Goal: Information Seeking & Learning: Learn about a topic

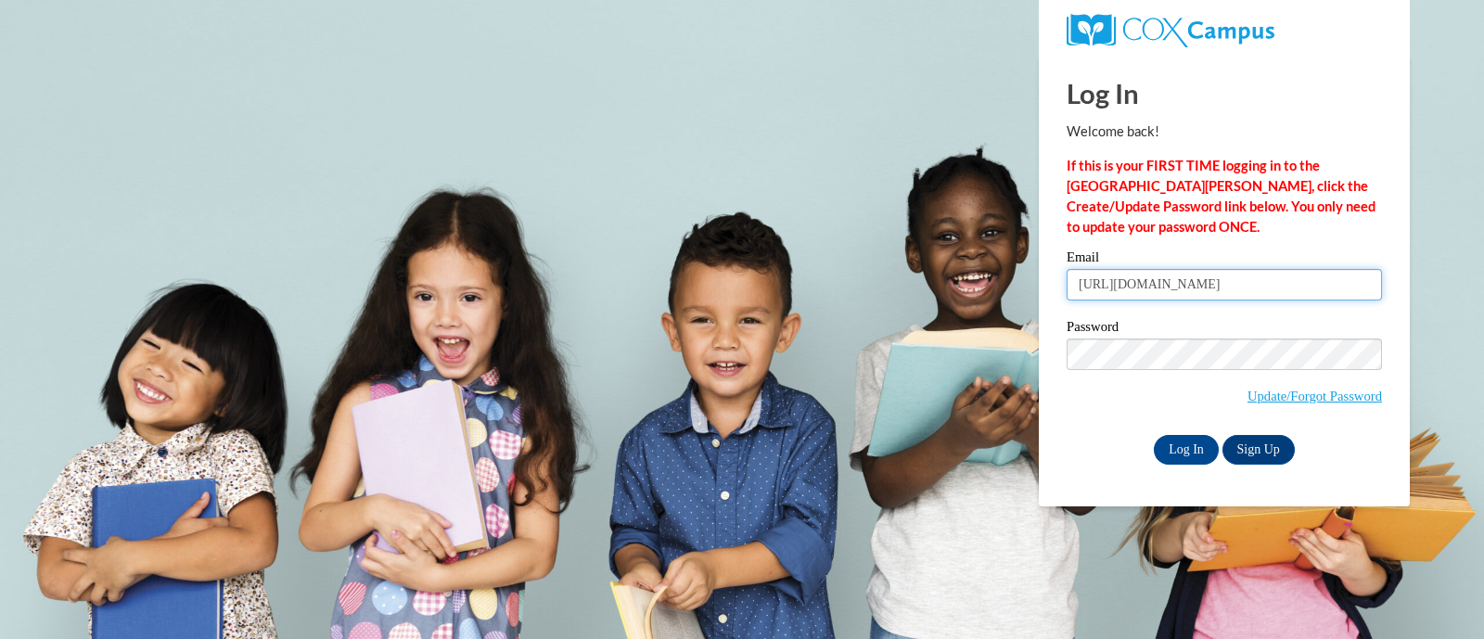
type input "https://lms.coxcampus.org//ContentPage.aspx?PageID=5b0c0975-4758-9fb5-9e76-9954…"
click at [1159, 229] on p "If this is your FIRST TIME logging in to the NEW Cox Campus, click the Create/U…" at bounding box center [1224, 197] width 315 height 82
click at [1187, 285] on input "[URL][DOMAIN_NAME]" at bounding box center [1224, 285] width 315 height 32
drag, startPoint x: 1075, startPoint y: 283, endPoint x: 1483, endPoint y: 280, distance: 408.1
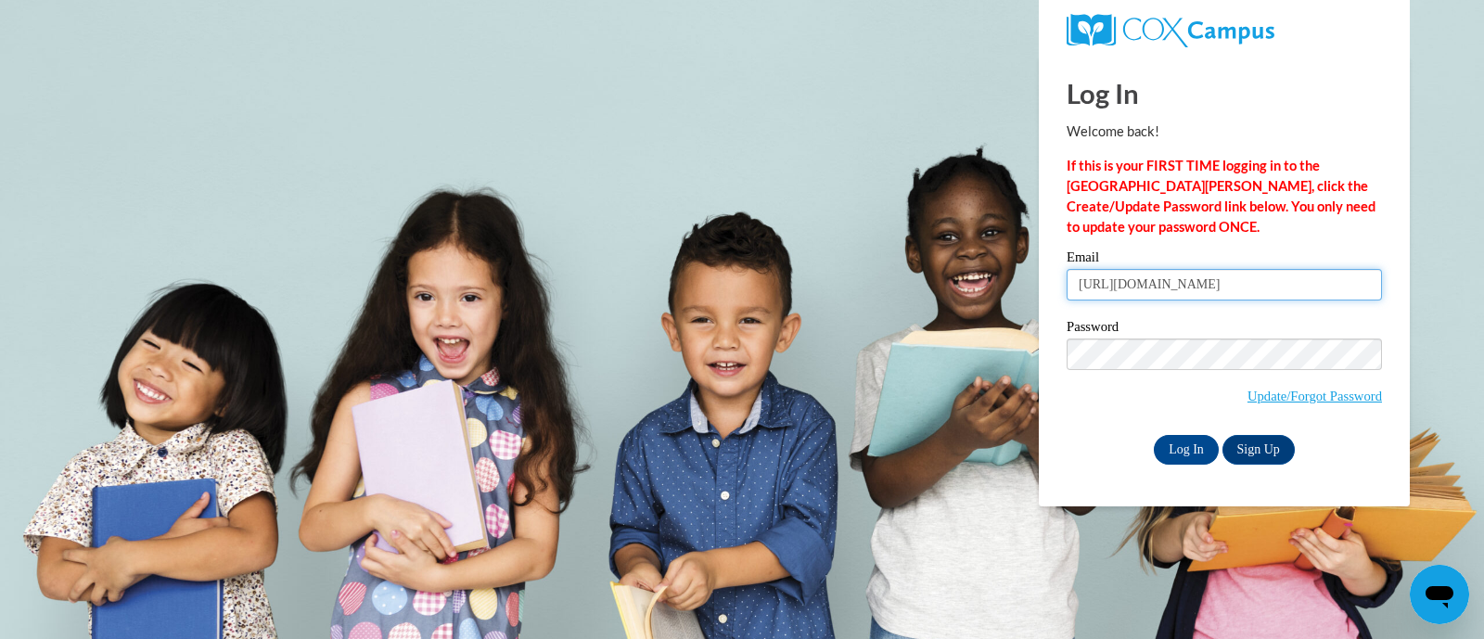
click at [1483, 280] on body "Log In Welcome back! If this is your FIRST TIME logging in to the NEW Cox Campu…" at bounding box center [742, 319] width 1484 height 639
type input "erae@ddschools.org"
click at [1186, 442] on input "Log In" at bounding box center [1186, 450] width 65 height 30
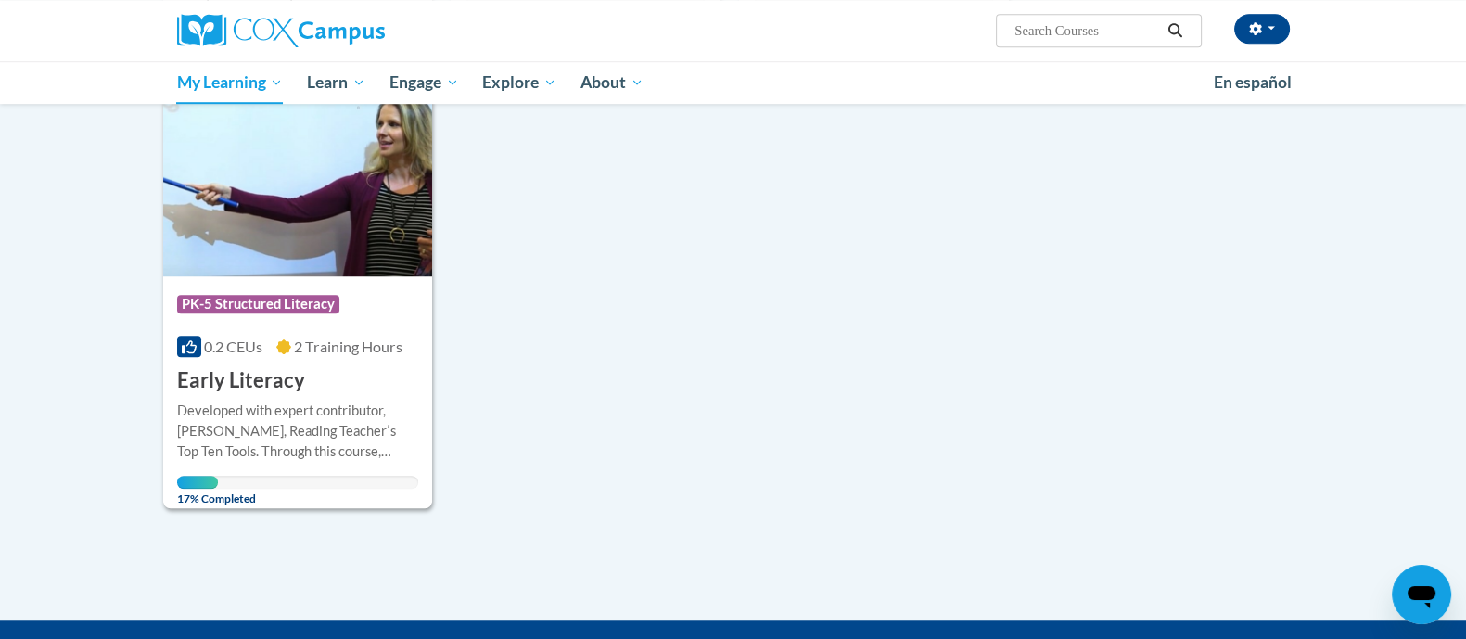
scroll to position [1694, 0]
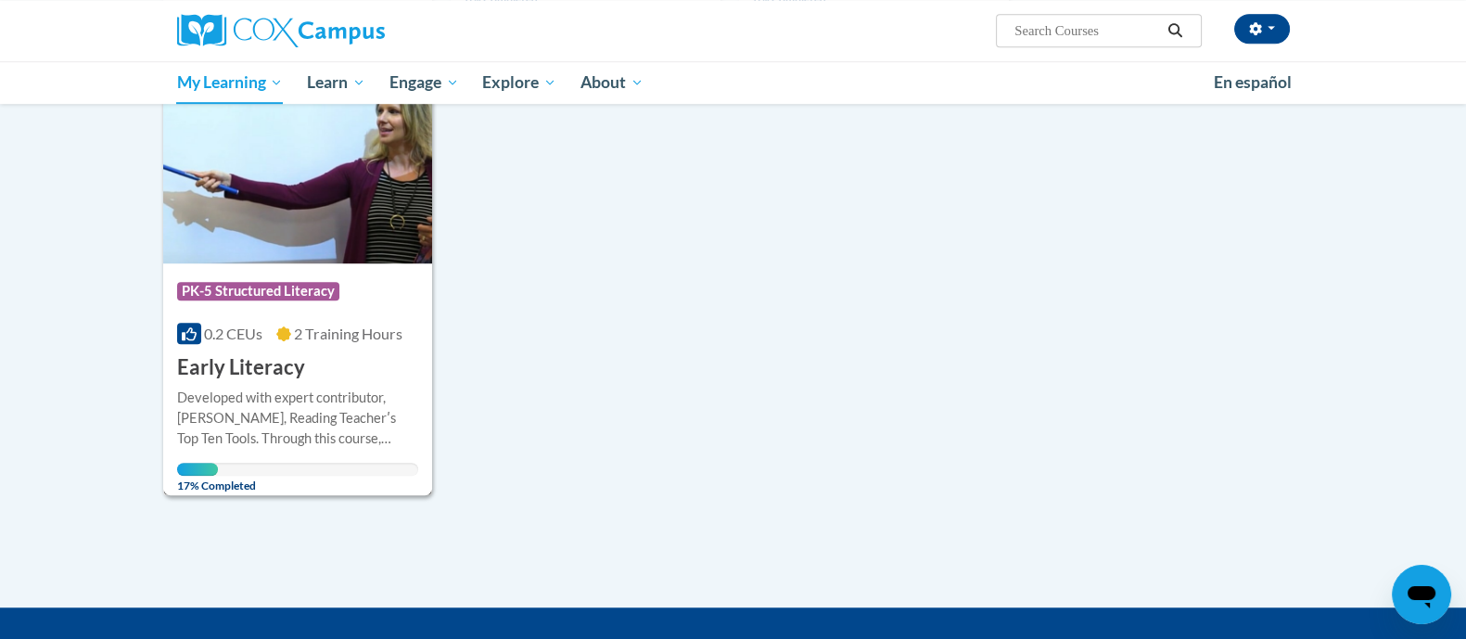
click at [352, 337] on span "2 Training Hours" at bounding box center [348, 334] width 109 height 18
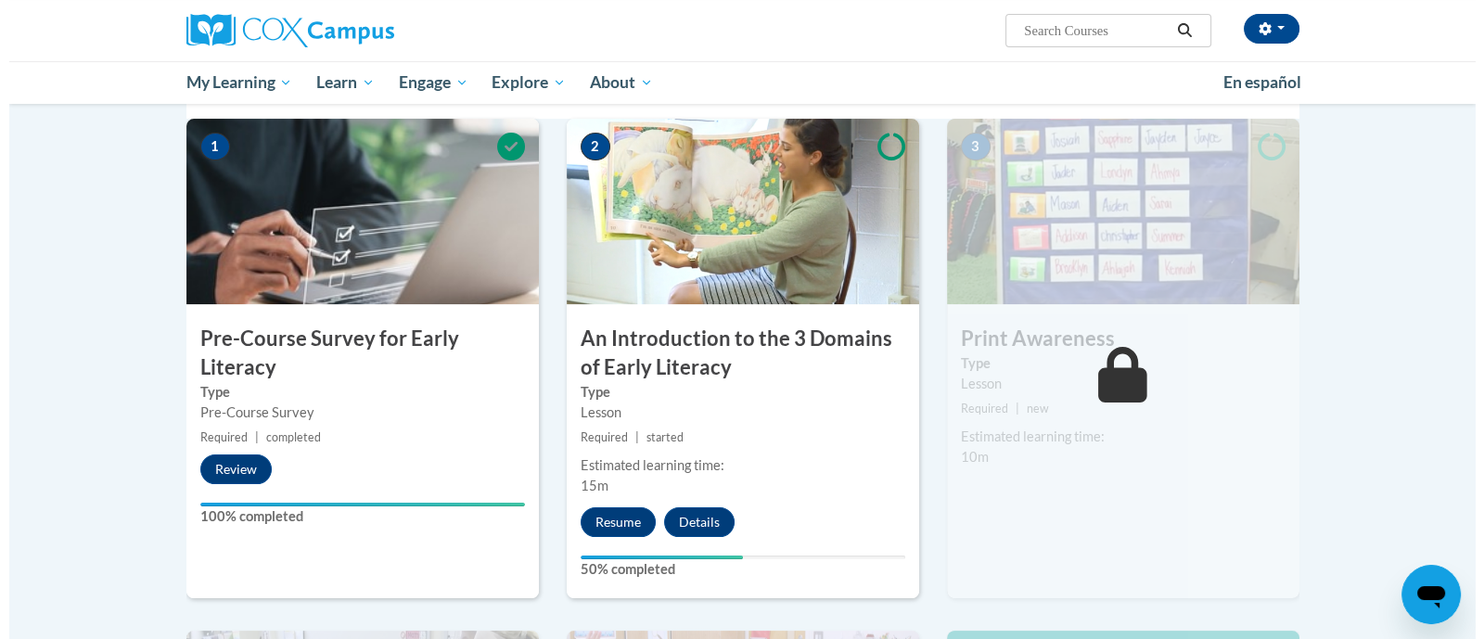
scroll to position [405, 0]
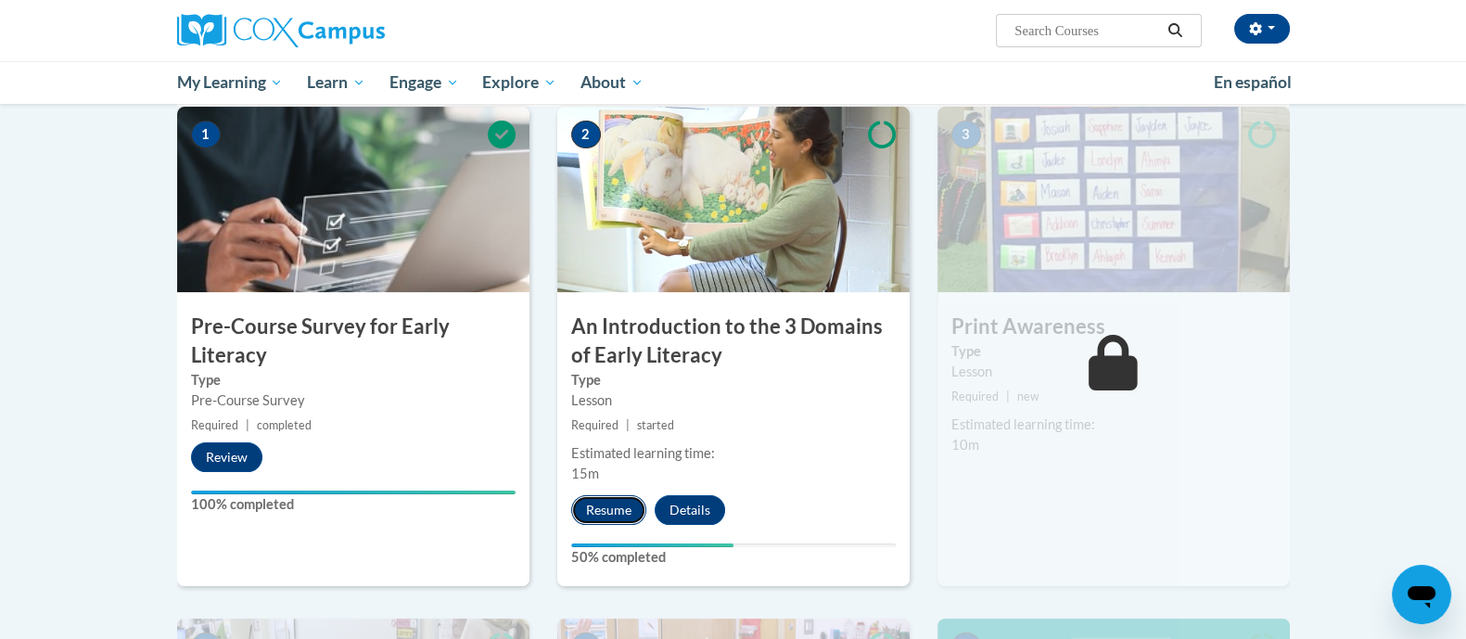
click at [607, 505] on button "Resume" at bounding box center [608, 510] width 75 height 30
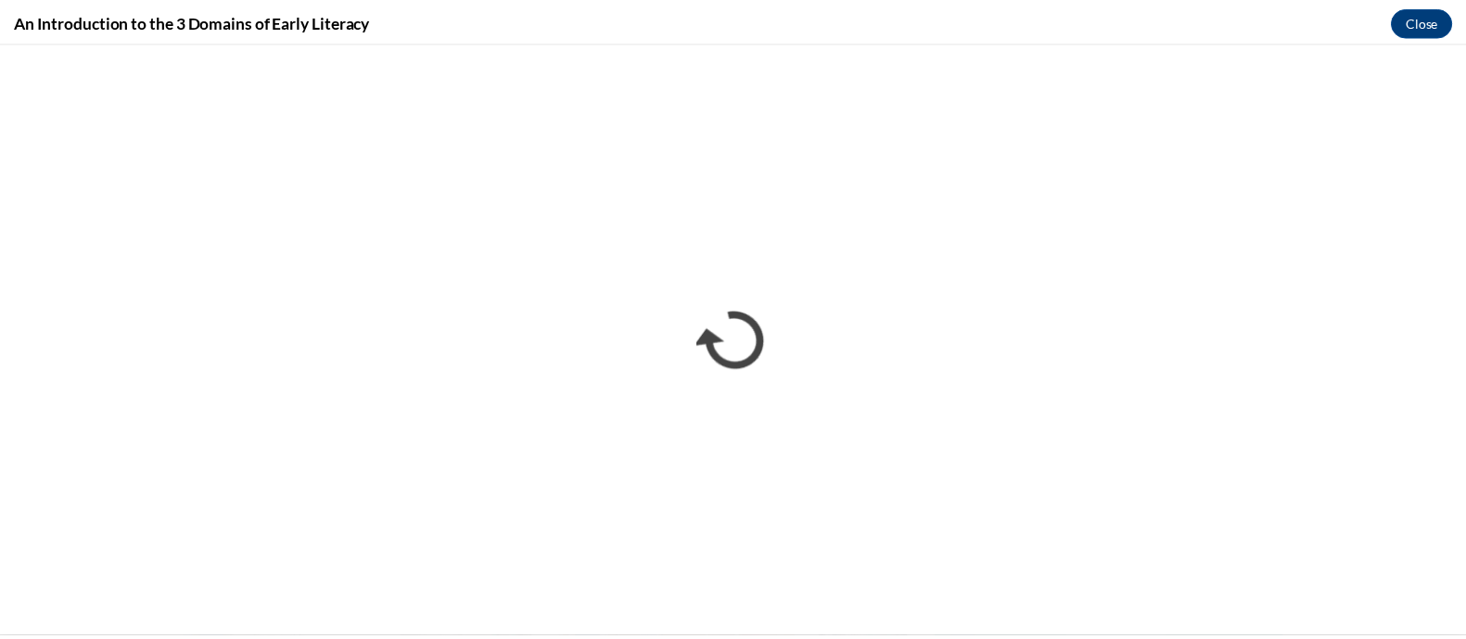
scroll to position [0, 0]
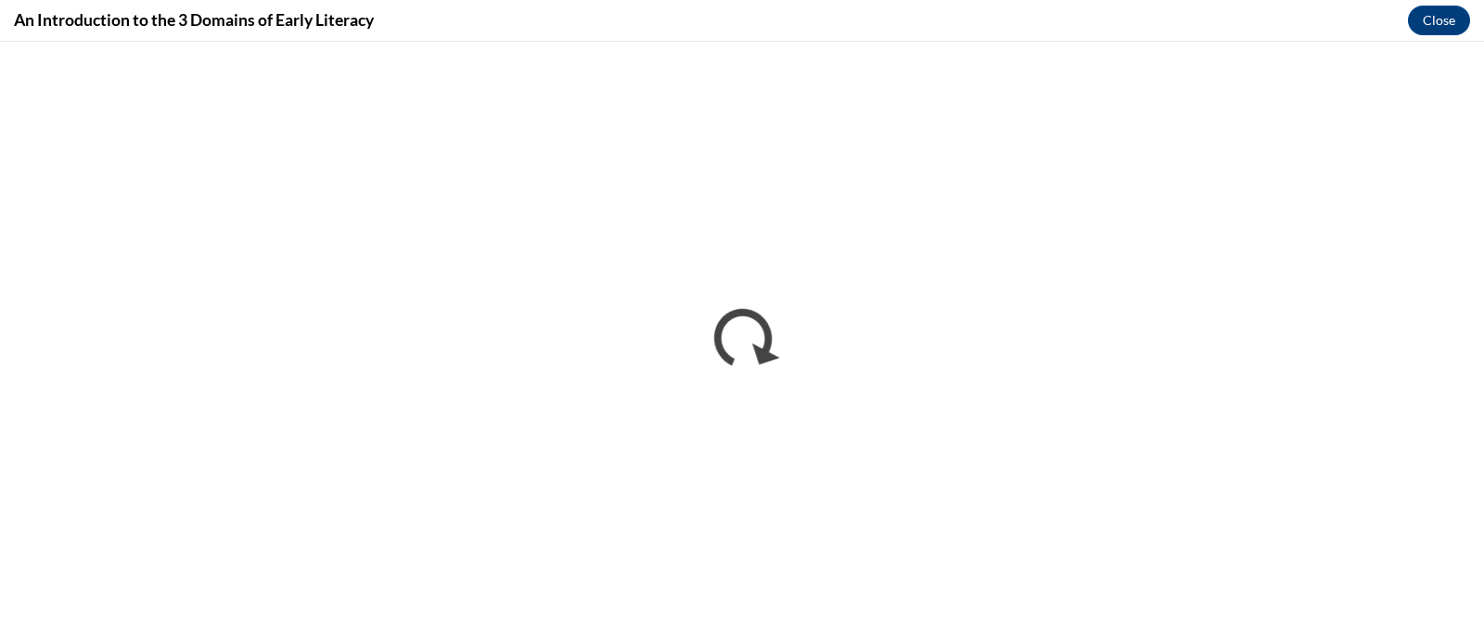
click at [451, 31] on div "An Introduction to the 3 Domains of Early Literacy Close" at bounding box center [742, 21] width 1484 height 42
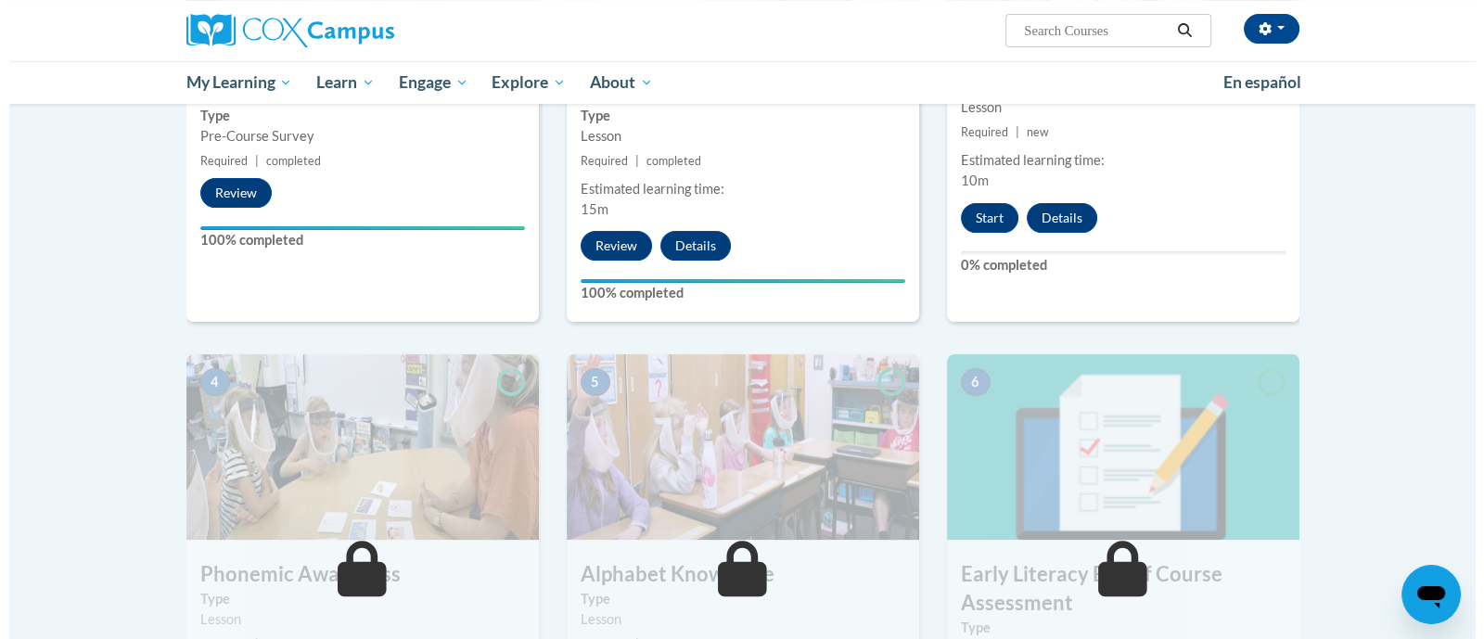
scroll to position [555, 0]
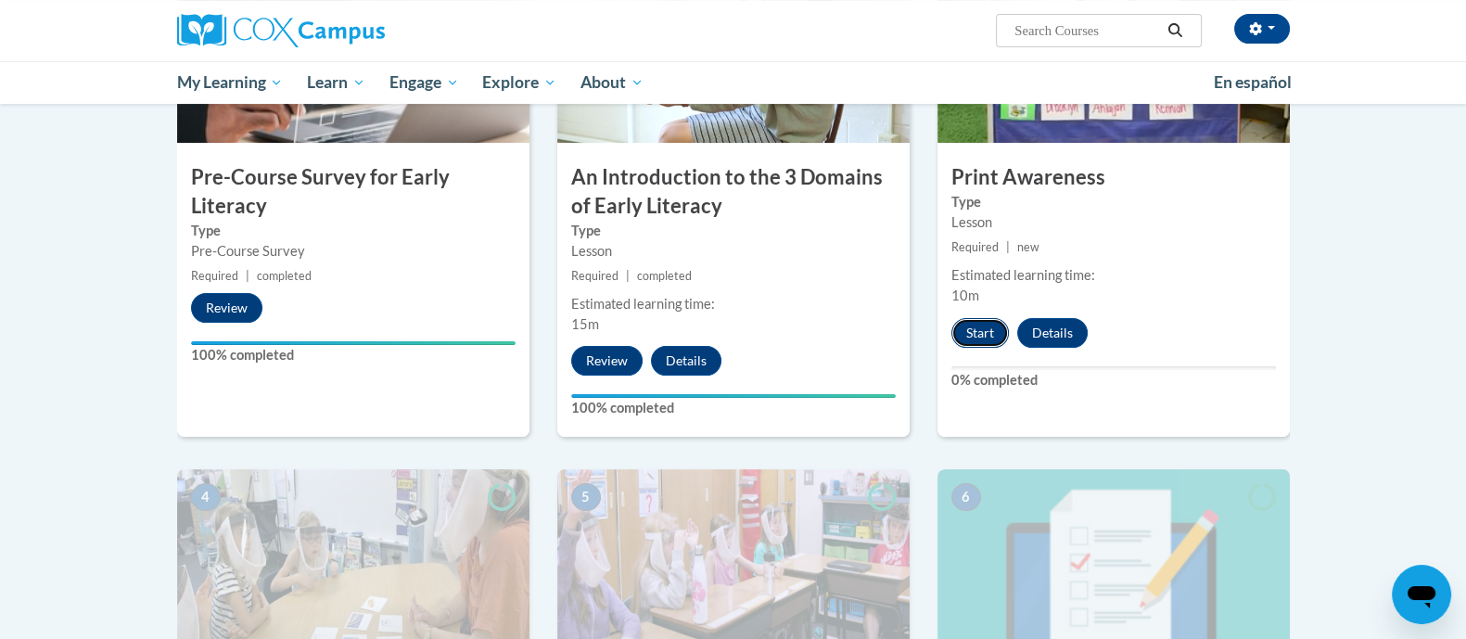
click at [982, 334] on button "Start" at bounding box center [981, 333] width 58 height 30
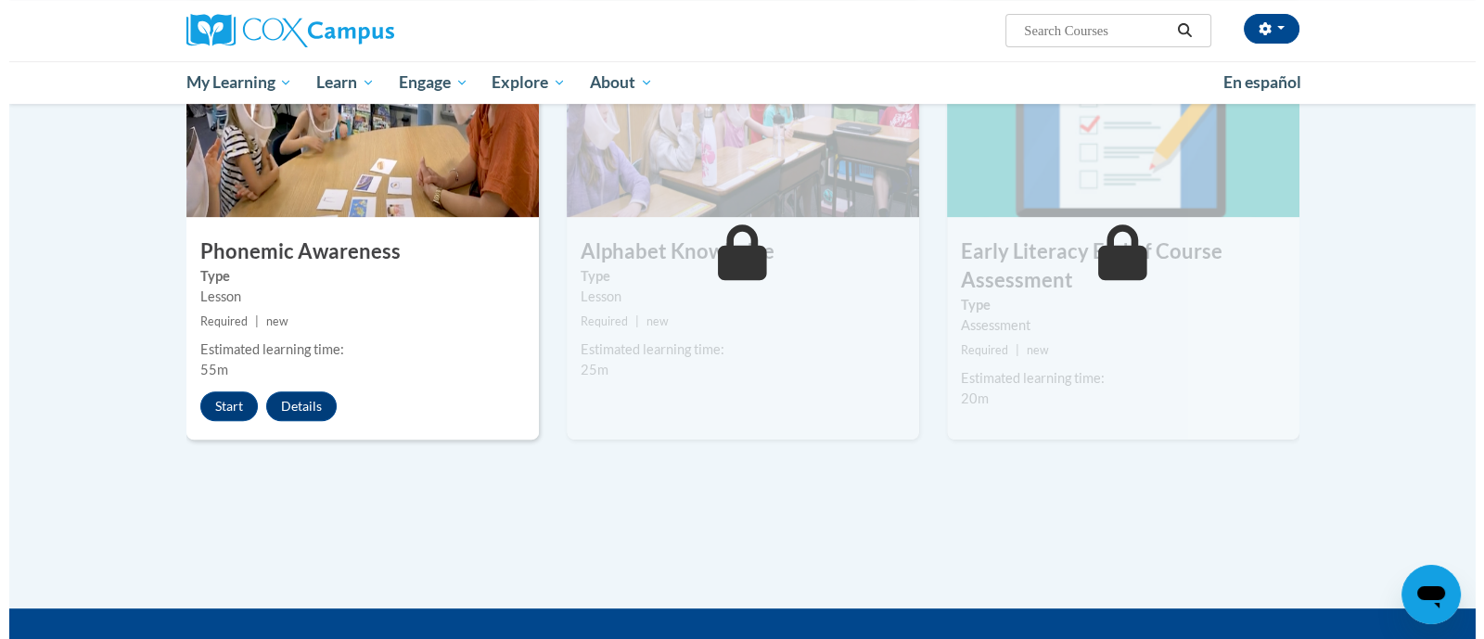
scroll to position [1000, 0]
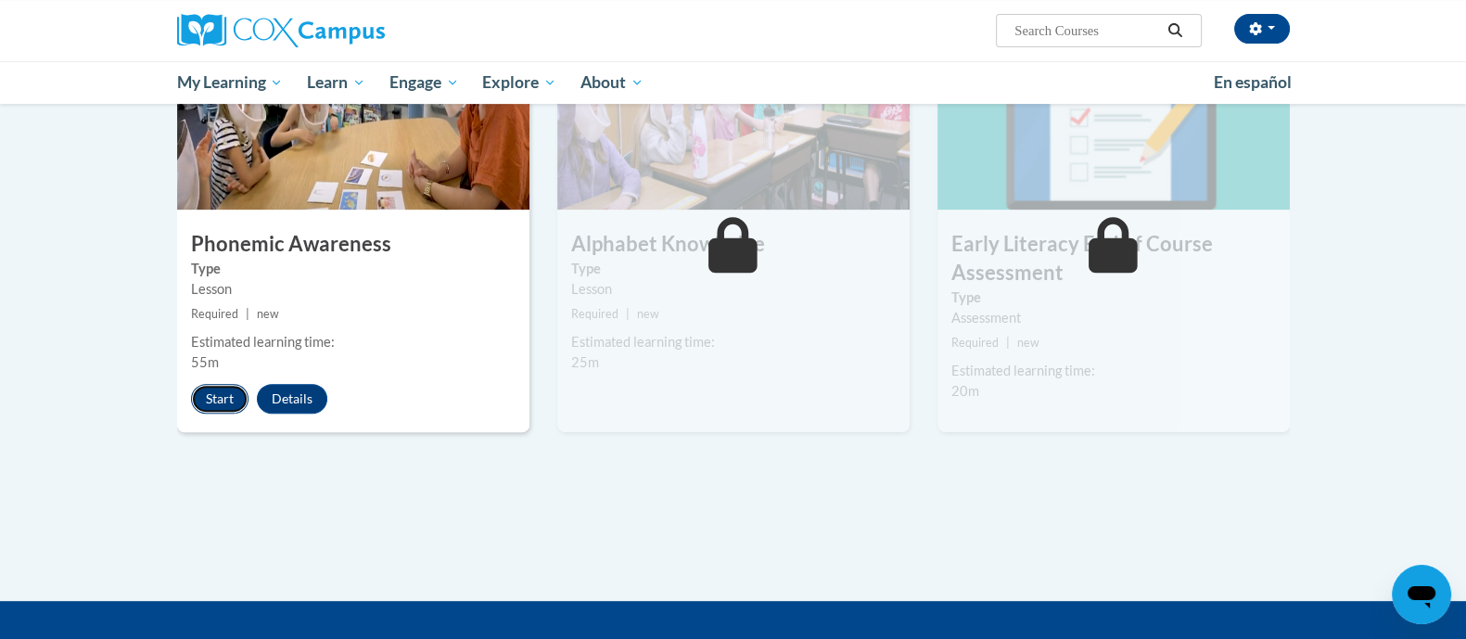
click at [210, 396] on button "Start" at bounding box center [220, 399] width 58 height 30
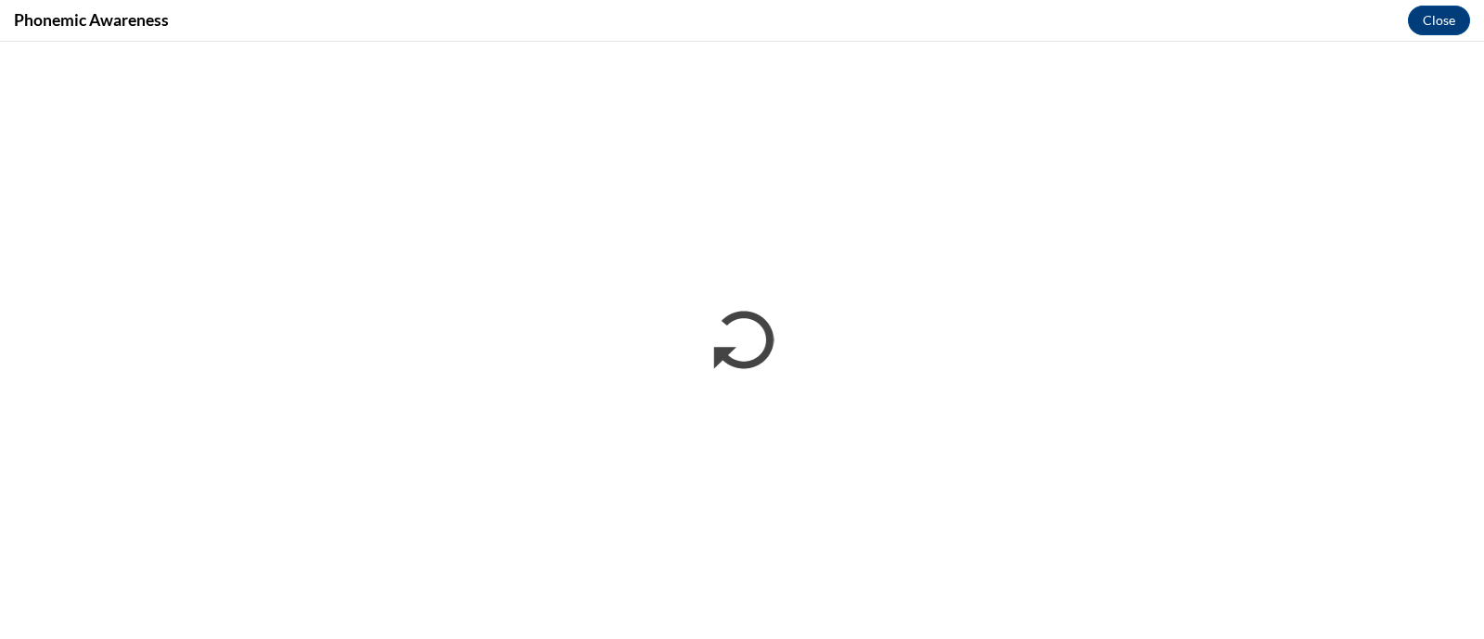
scroll to position [0, 0]
